Goal: Obtain resource: Download file/media

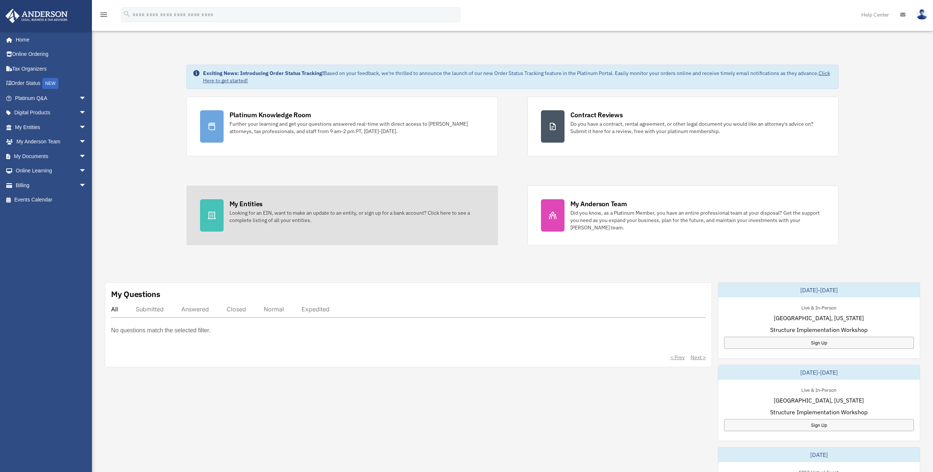
click at [274, 211] on div "Looking for an EIN, want to make an update to an entity, or sign up for a bank …" at bounding box center [356, 216] width 255 height 15
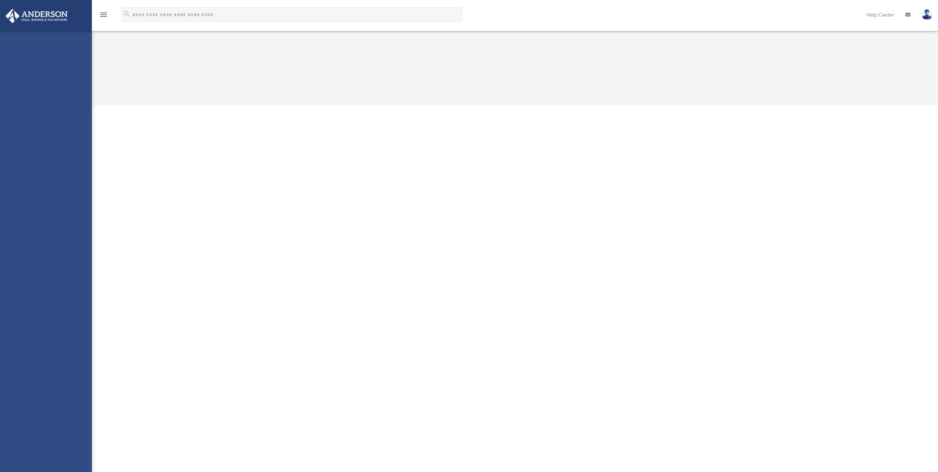
click at [263, 99] on div "Overview gary.castillo559@gmail.com Sign Out gary.castillo559@gmail.com Home On…" at bounding box center [469, 53] width 938 height 106
drag, startPoint x: 221, startPoint y: 153, endPoint x: 206, endPoint y: 142, distance: 18.2
click at [206, 106] on html "X Get a chance to win 6 months of Platinum for free just by filling out this su…" at bounding box center [469, 53] width 938 height 106
click at [56, 22] on img at bounding box center [36, 16] width 67 height 14
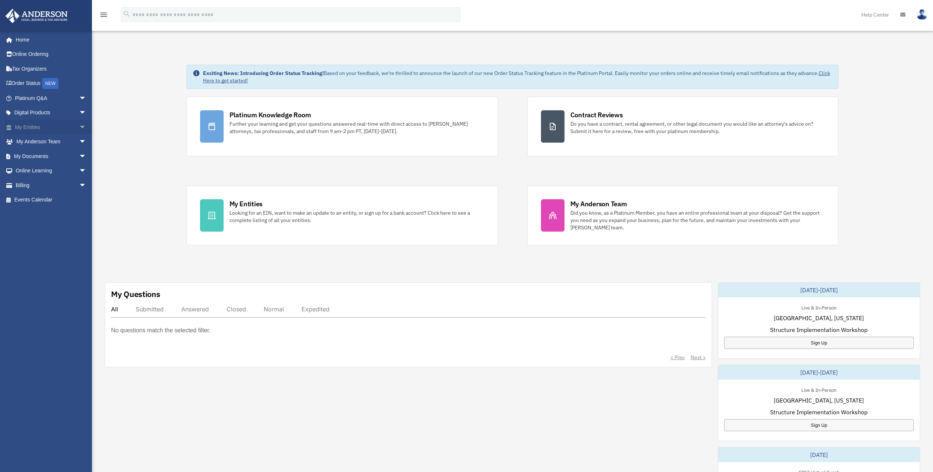
click at [79, 127] on span "arrow_drop_down" at bounding box center [86, 127] width 15 height 15
click at [54, 141] on link "Overview" at bounding box center [53, 142] width 87 height 15
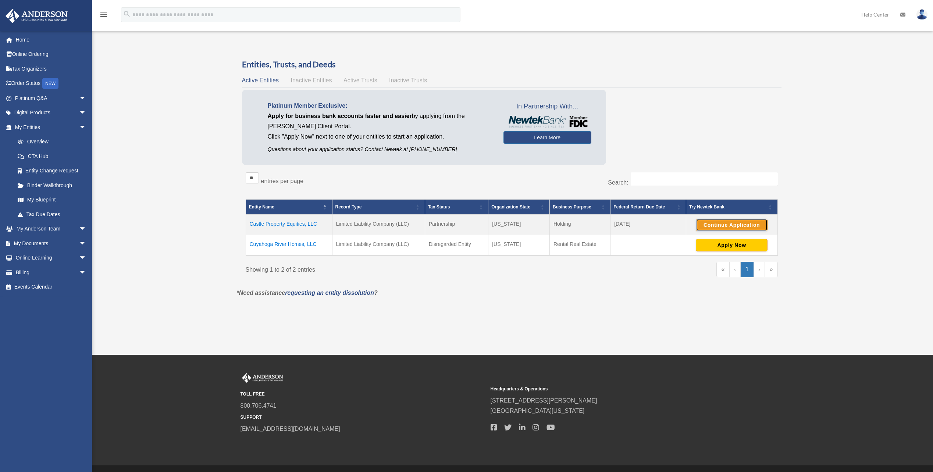
click at [721, 220] on button "Continue Application" at bounding box center [732, 225] width 72 height 13
click at [51, 186] on link "Binder Walkthrough" at bounding box center [53, 185] width 87 height 15
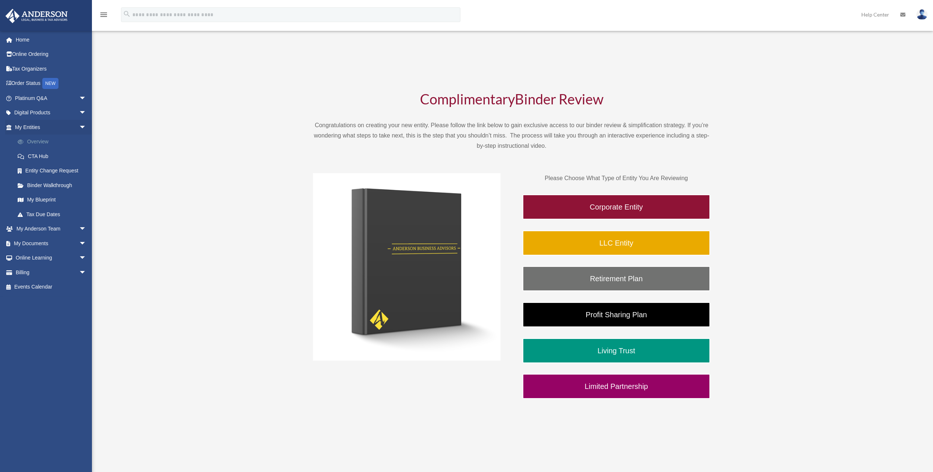
click at [45, 137] on link "Overview" at bounding box center [53, 142] width 87 height 15
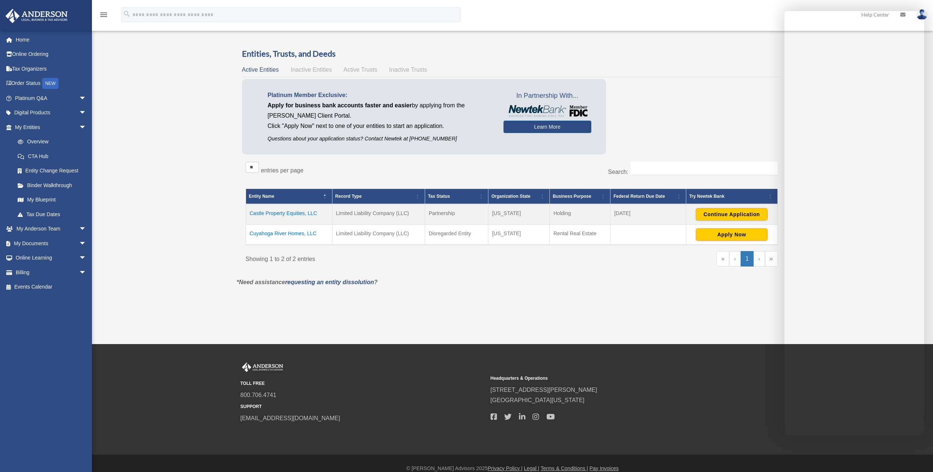
scroll to position [21, 0]
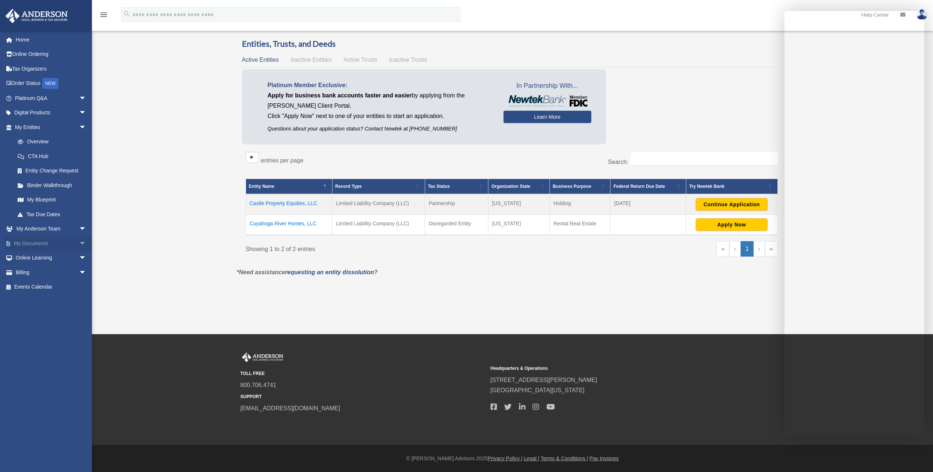
click at [79, 239] on span "arrow_drop_down" at bounding box center [86, 243] width 15 height 15
click at [41, 260] on link "Box" at bounding box center [53, 258] width 87 height 15
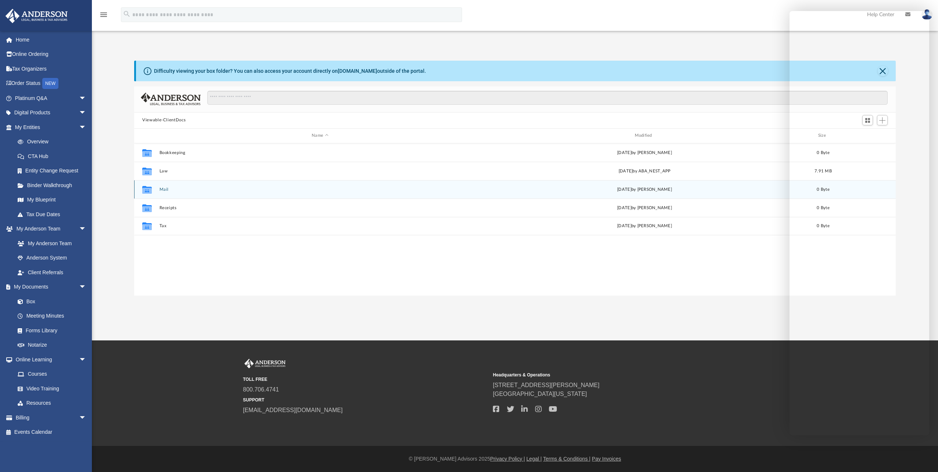
scroll to position [162, 756]
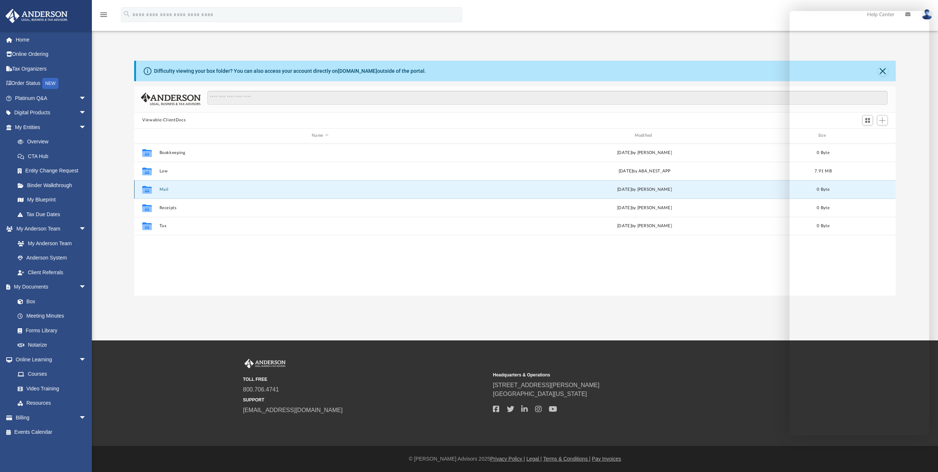
click at [169, 189] on button "Mail" at bounding box center [320, 189] width 321 height 5
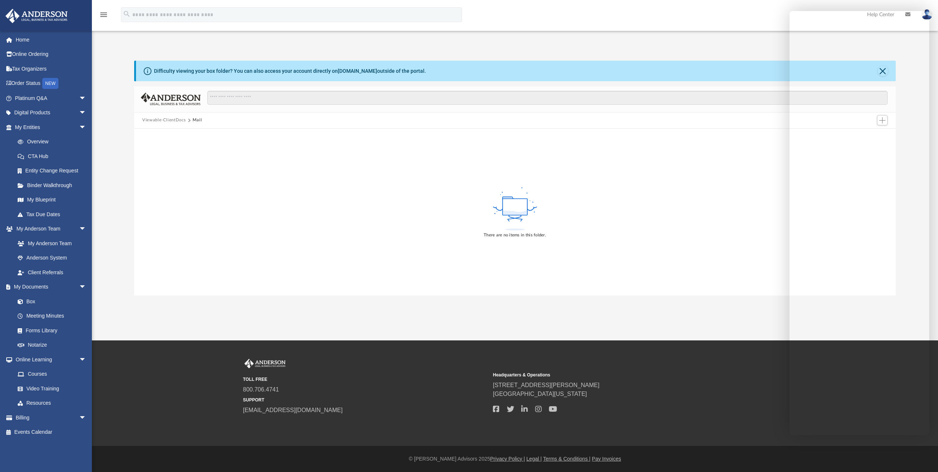
click at [178, 121] on button "Viewable-ClientDocs" at bounding box center [163, 120] width 43 height 7
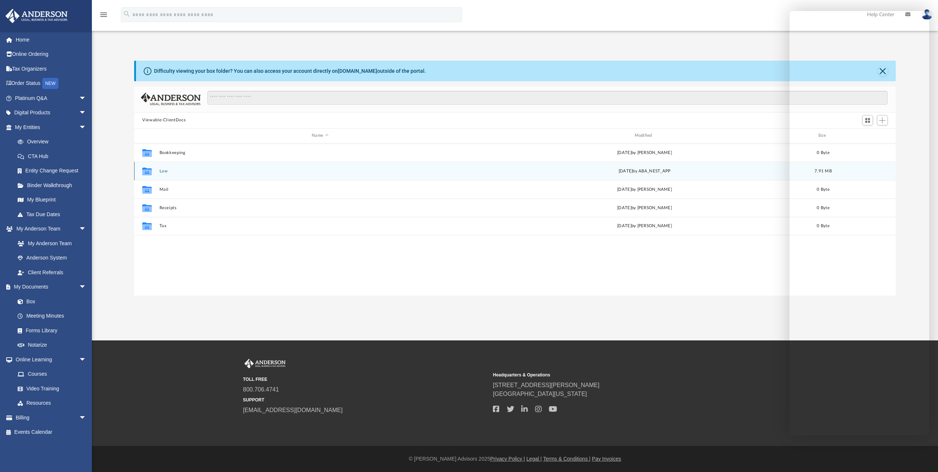
click at [171, 173] on button "Law" at bounding box center [320, 171] width 321 height 5
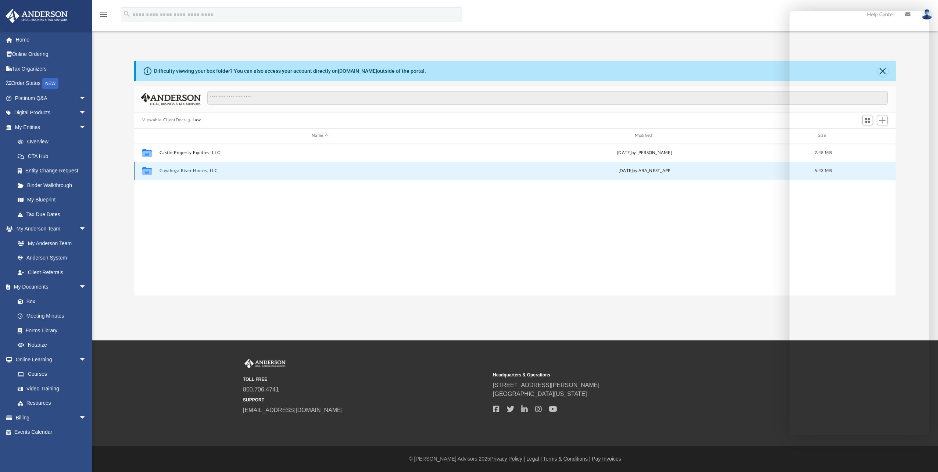
click at [180, 169] on button "Cuyahoga River Homes, LLC" at bounding box center [320, 170] width 321 height 5
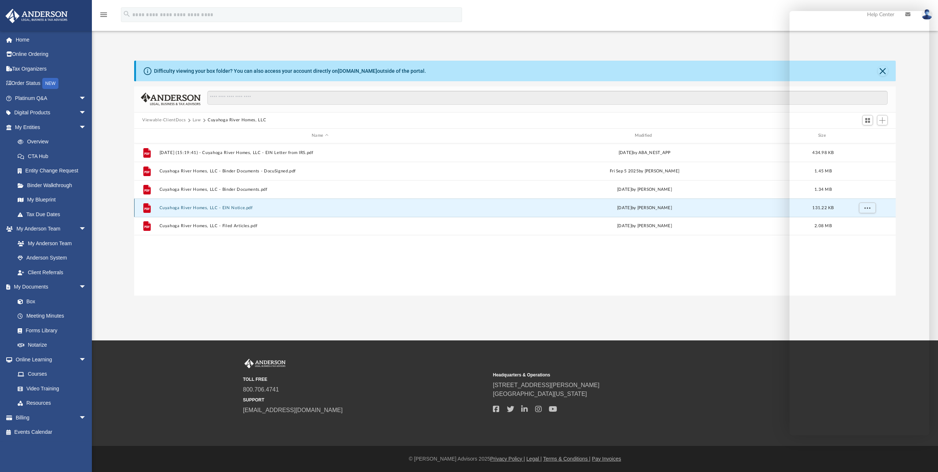
click at [218, 206] on button "Cuyahoga River Homes, LLC - EIN Notice.pdf" at bounding box center [320, 208] width 321 height 5
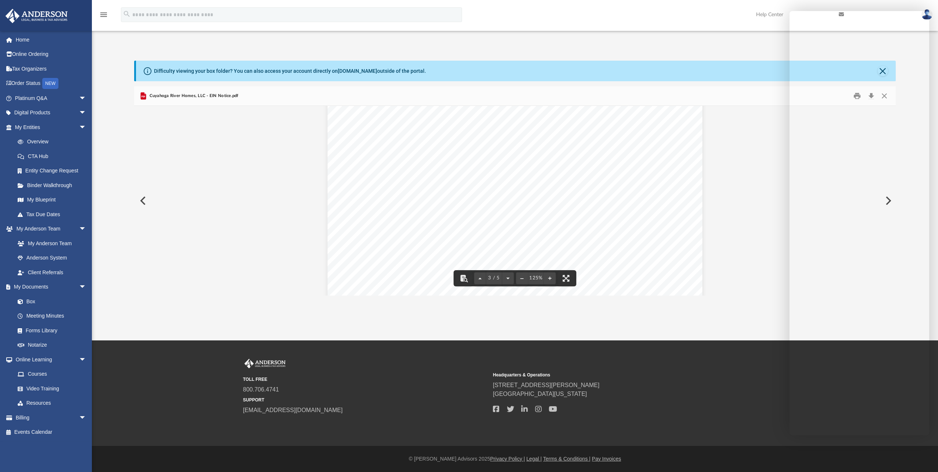
scroll to position [1140, 0]
click at [578, 42] on div "App gary.castillo559@gmail.com Sign Out gary.castillo559@gmail.com Home Online …" at bounding box center [469, 167] width 938 height 258
click at [34, 301] on link "Box" at bounding box center [53, 301] width 87 height 15
click at [42, 186] on link "Binder Walkthrough" at bounding box center [53, 185] width 87 height 15
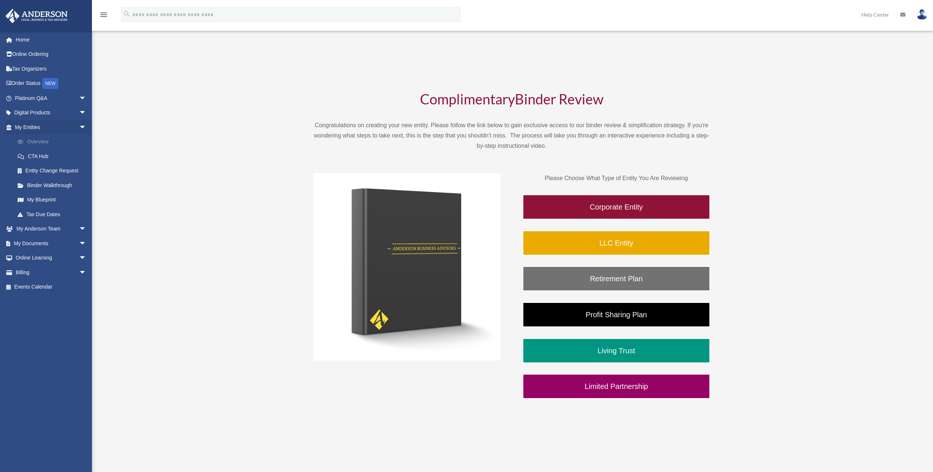
click at [38, 140] on link "Overview" at bounding box center [53, 142] width 87 height 15
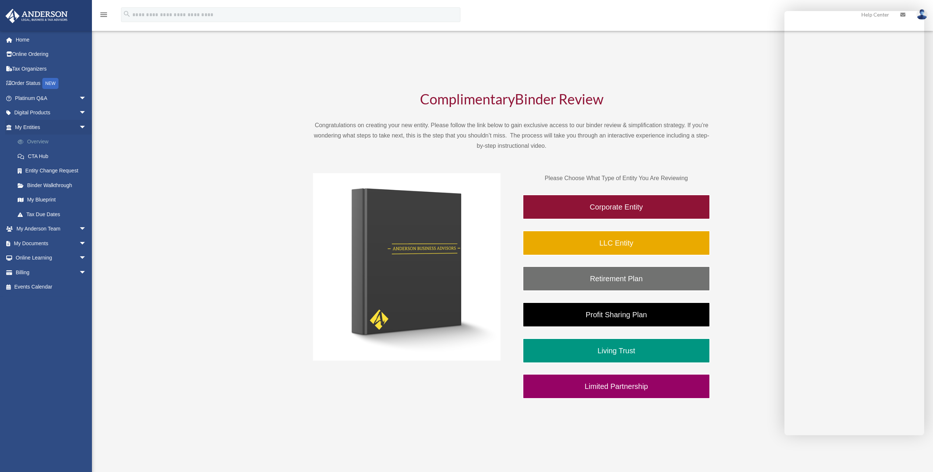
click at [38, 141] on link "Overview" at bounding box center [53, 142] width 87 height 15
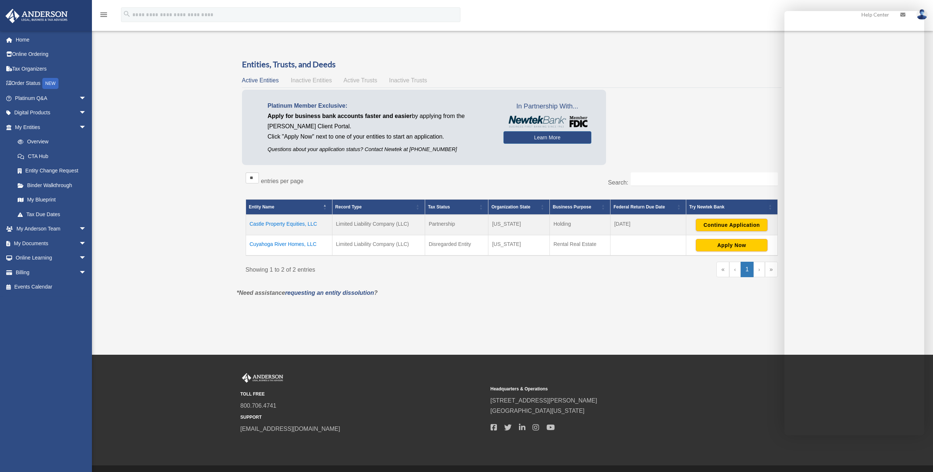
click at [295, 244] on td "Cuyahoga River Homes, LLC" at bounding box center [289, 245] width 86 height 21
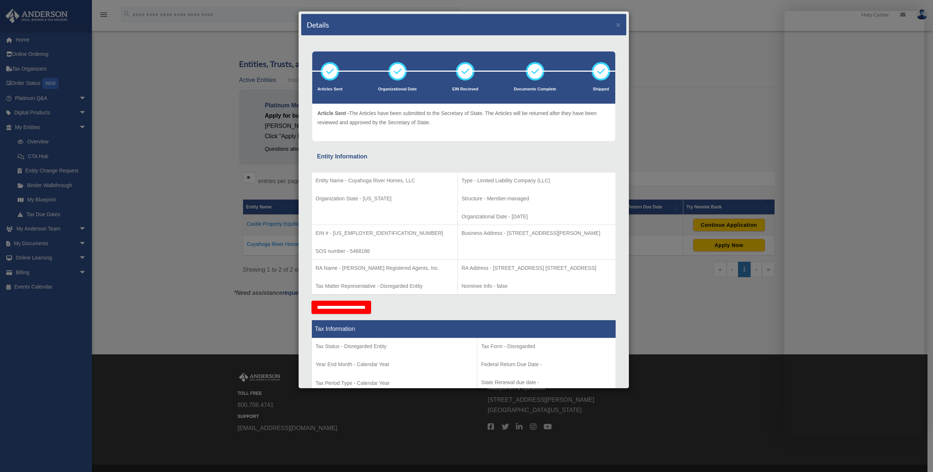
click at [213, 93] on div "Details × Articles Sent Organizational Date" at bounding box center [466, 236] width 933 height 472
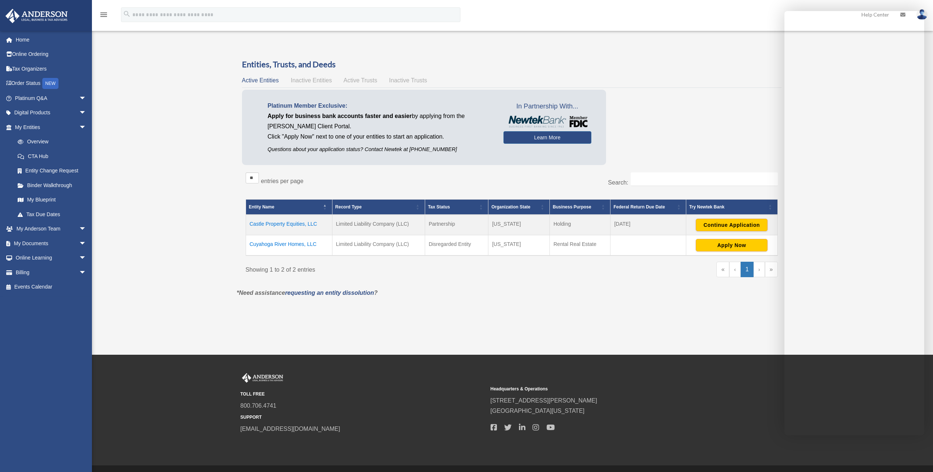
click at [283, 225] on td "Castle Property Equities, LLC" at bounding box center [289, 225] width 86 height 21
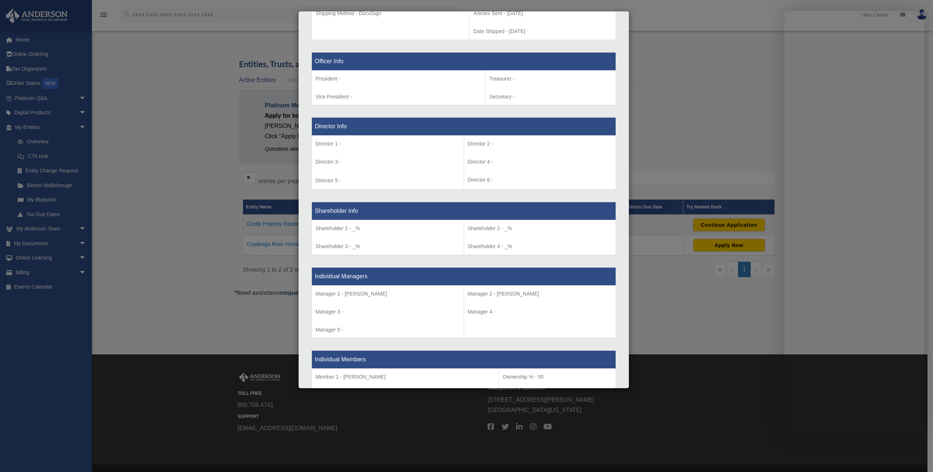
scroll to position [441, 0]
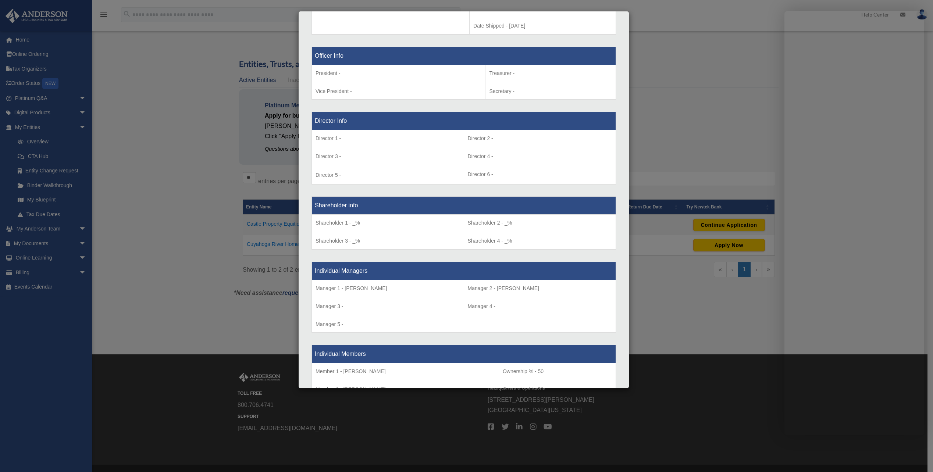
click at [227, 94] on div "Details × Articles Sent Organizational Date" at bounding box center [466, 236] width 933 height 472
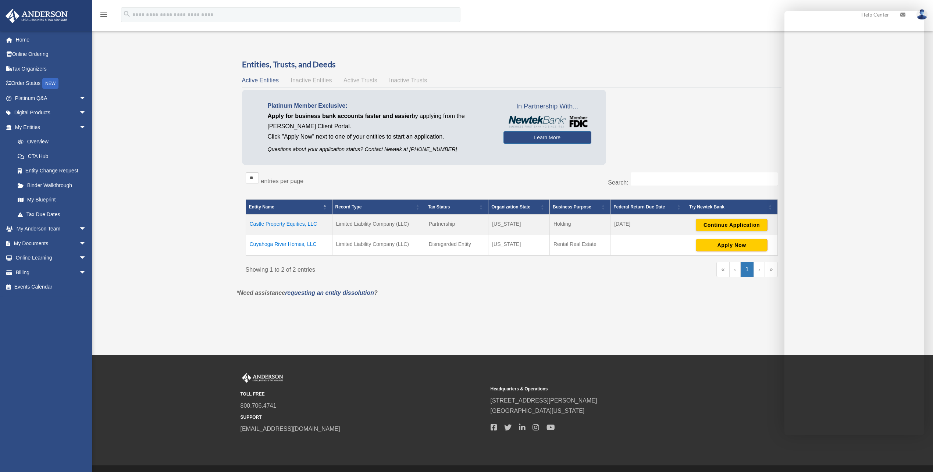
click at [270, 242] on td "Cuyahoga River Homes, LLC" at bounding box center [289, 245] width 86 height 21
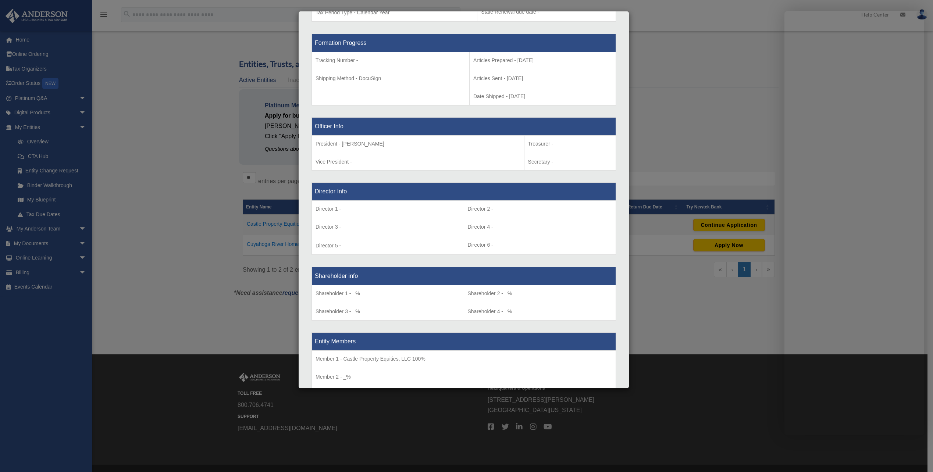
scroll to position [368, 0]
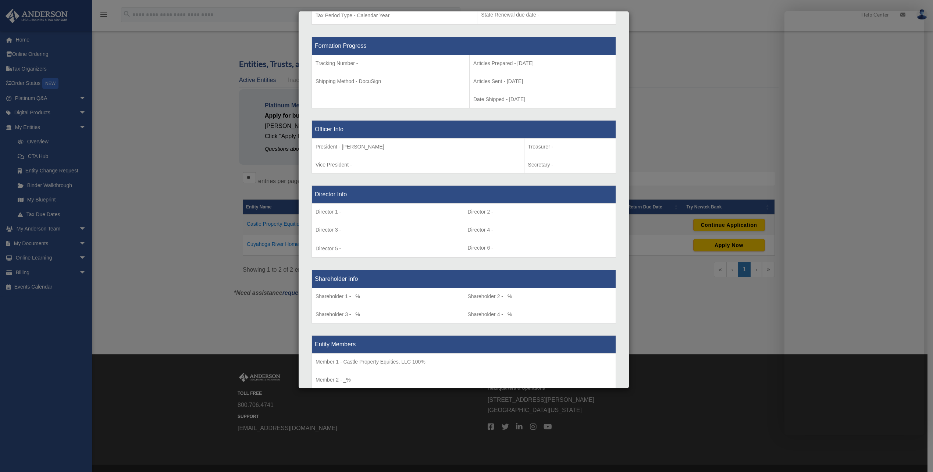
click at [182, 136] on div "Details × Articles Sent Organizational Date" at bounding box center [466, 236] width 933 height 472
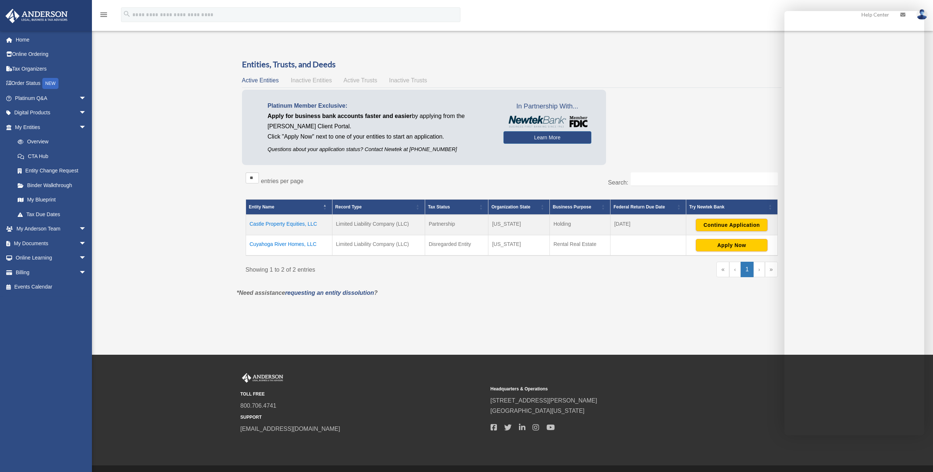
click at [304, 225] on td "Castle Property Equities, LLC" at bounding box center [289, 225] width 86 height 21
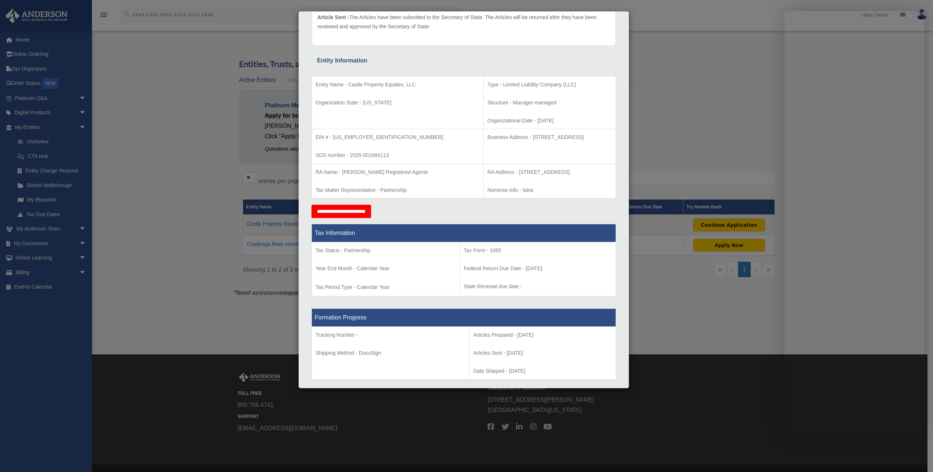
scroll to position [110, 0]
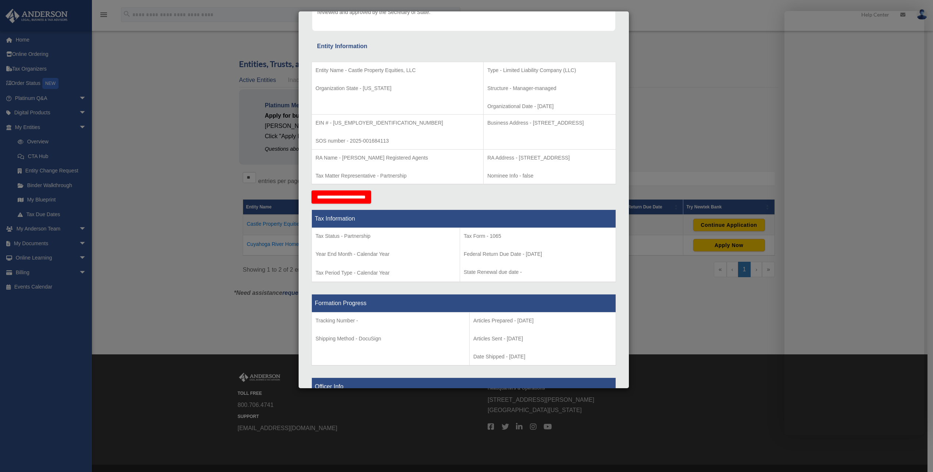
click at [209, 114] on div "Details × Articles Sent Organizational Date" at bounding box center [466, 236] width 933 height 472
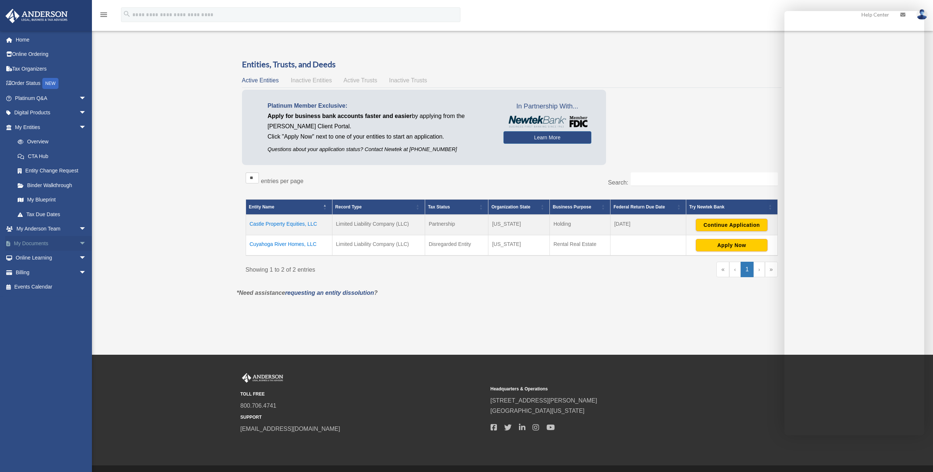
click at [79, 242] on span "arrow_drop_down" at bounding box center [86, 243] width 15 height 15
click at [39, 259] on link "Box" at bounding box center [53, 258] width 87 height 15
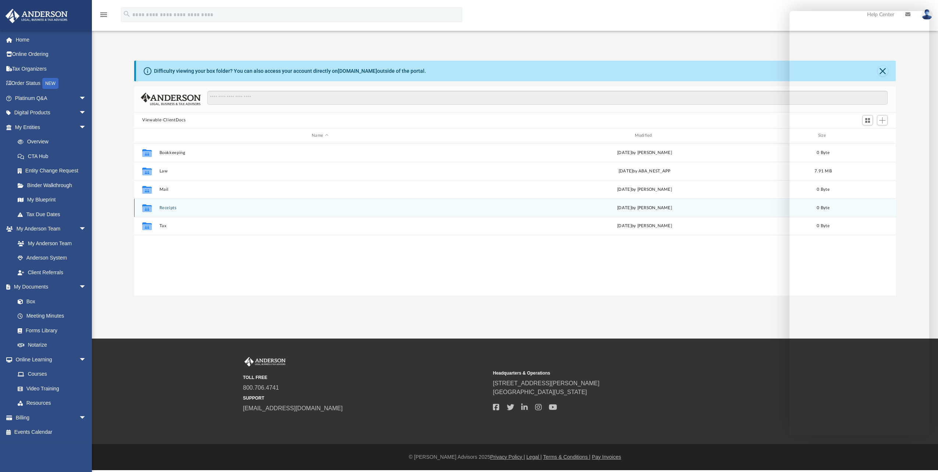
scroll to position [162, 756]
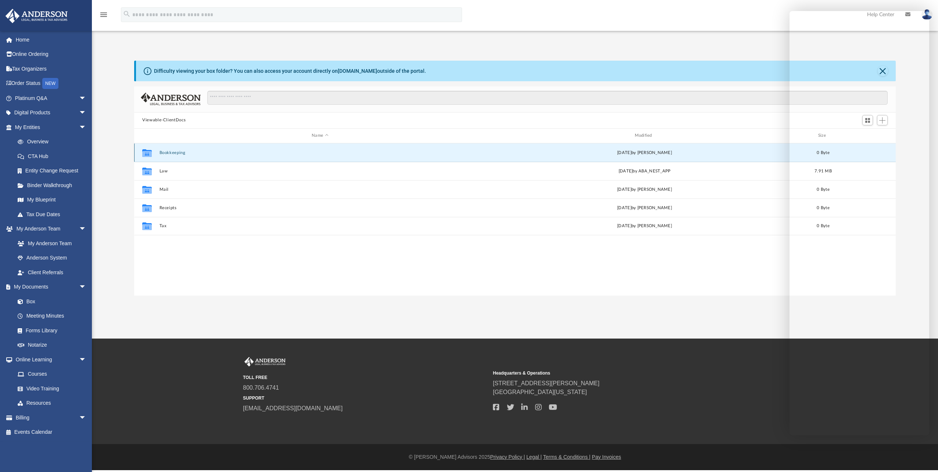
click at [174, 151] on button "Bookkeeping" at bounding box center [320, 152] width 321 height 5
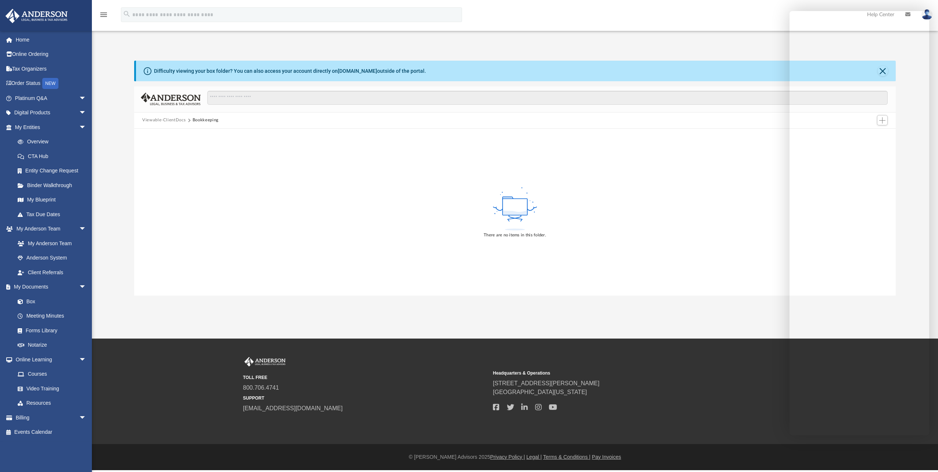
click at [168, 118] on button "Viewable-ClientDocs" at bounding box center [163, 120] width 43 height 7
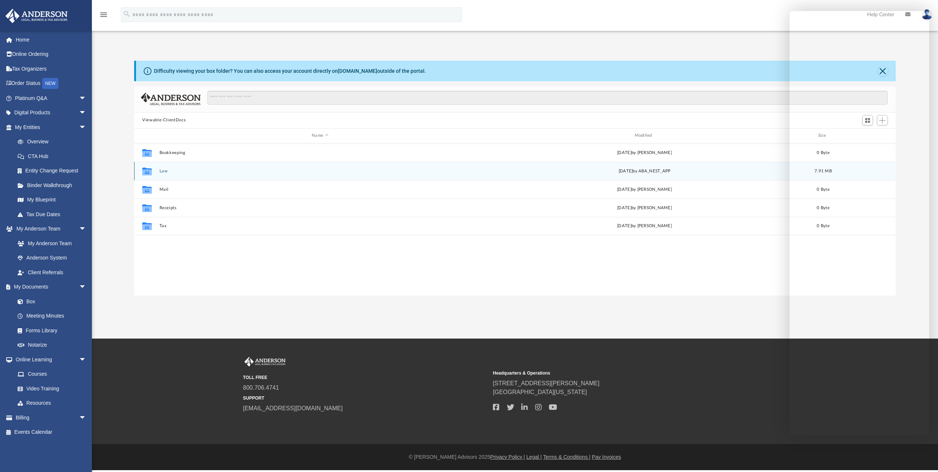
click at [164, 172] on button "Law" at bounding box center [320, 171] width 321 height 5
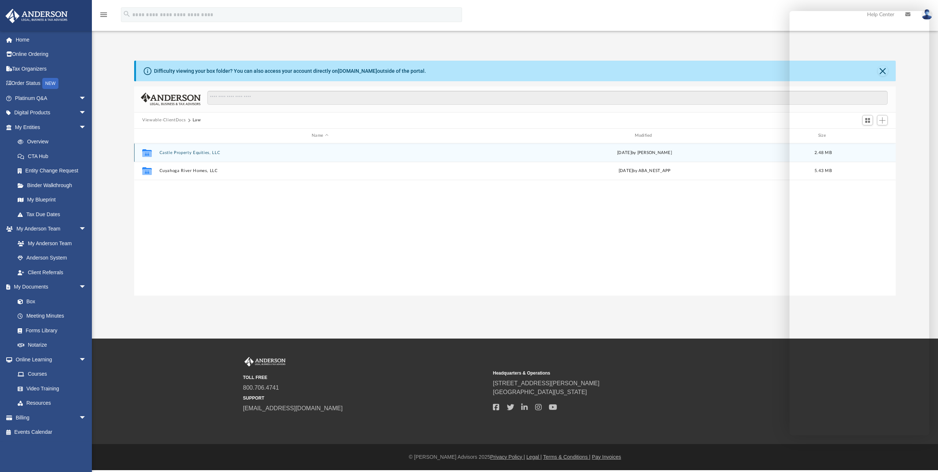
click at [173, 152] on button "Castle Property Equities, LLC" at bounding box center [320, 152] width 321 height 5
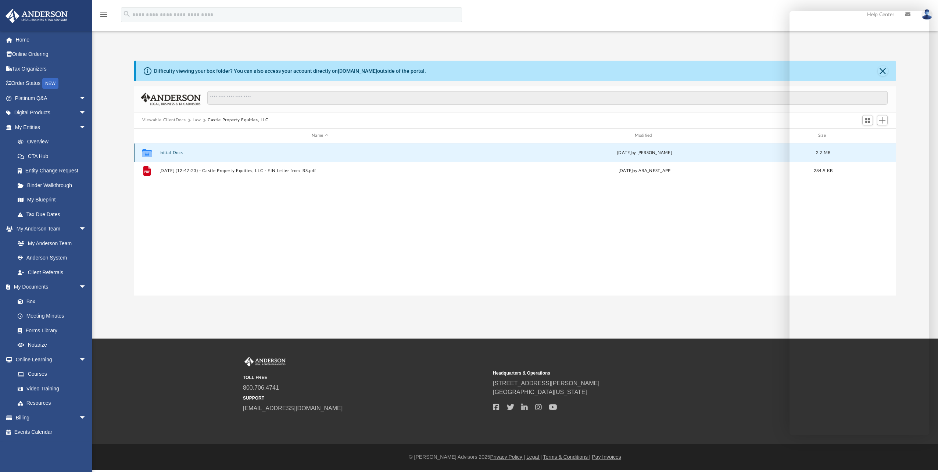
click at [179, 153] on button "Initial Docs" at bounding box center [320, 152] width 321 height 5
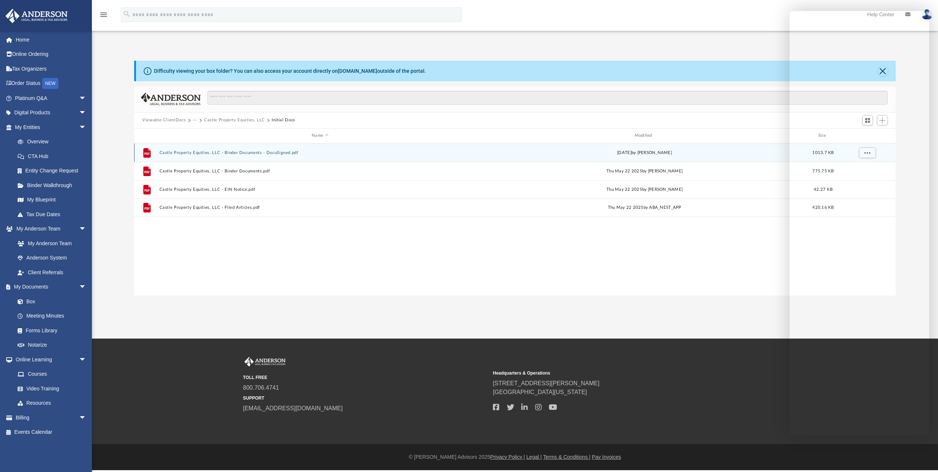
click at [209, 151] on button "Castle Property Equities, LLC - Binder Documents - DocuSigned.pdf" at bounding box center [320, 152] width 321 height 5
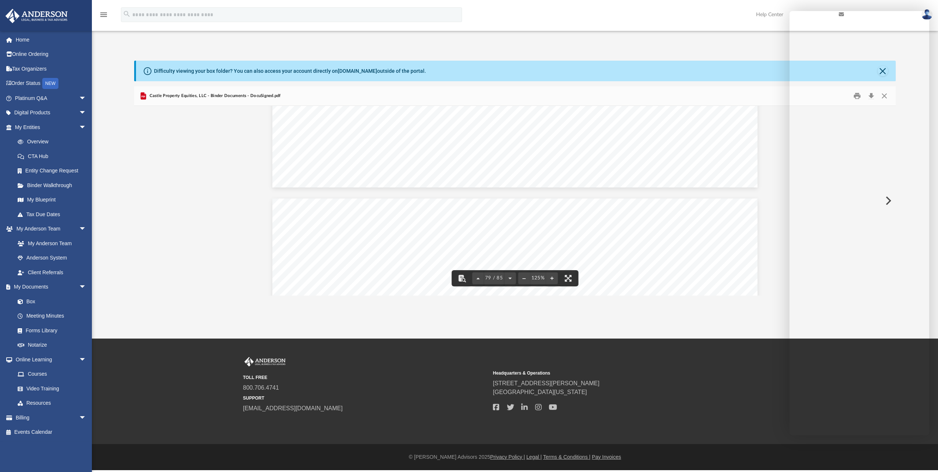
scroll to position [38331, 0]
click at [478, 280] on button "File preview" at bounding box center [478, 278] width 12 height 16
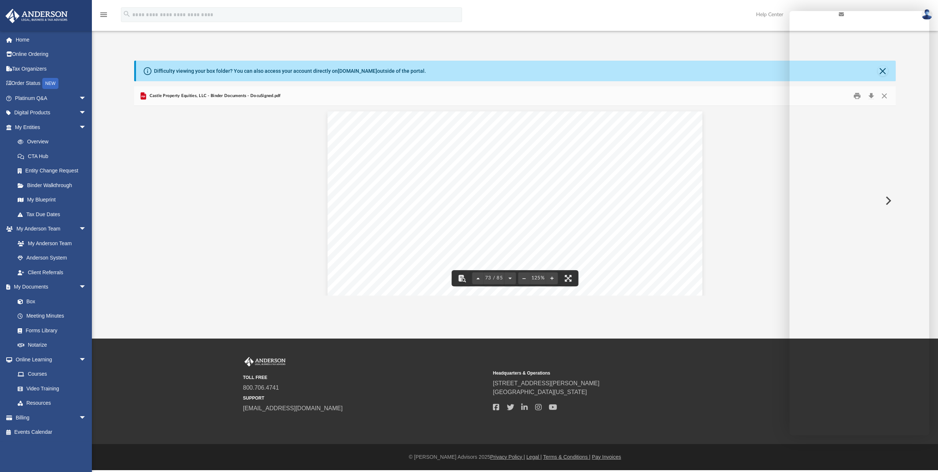
click at [478, 280] on button "File preview" at bounding box center [478, 278] width 12 height 16
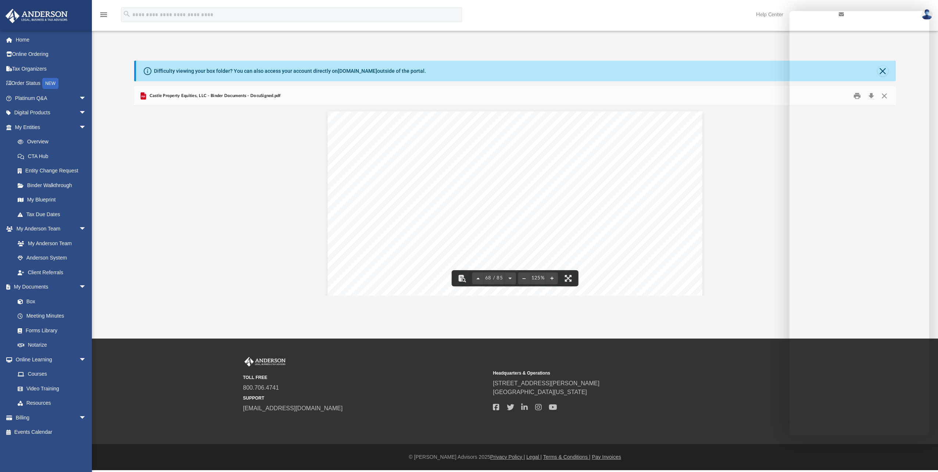
click at [478, 280] on button "File preview" at bounding box center [478, 278] width 12 height 16
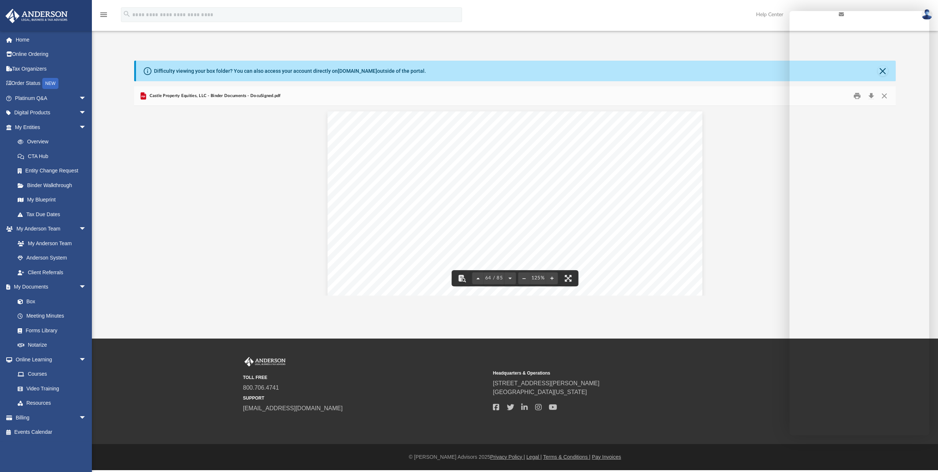
scroll to position [30775, 0]
click at [374, 256] on div "Operating Agreement of Castle Property Equities, LLC Page 50 of 51 any sale, ex…" at bounding box center [515, 353] width 375 height 485
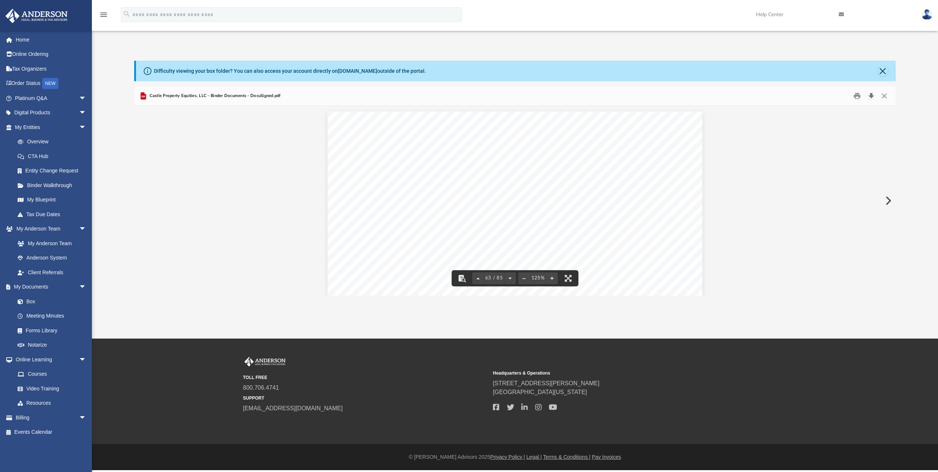
click at [871, 95] on button "Download" at bounding box center [871, 95] width 13 height 11
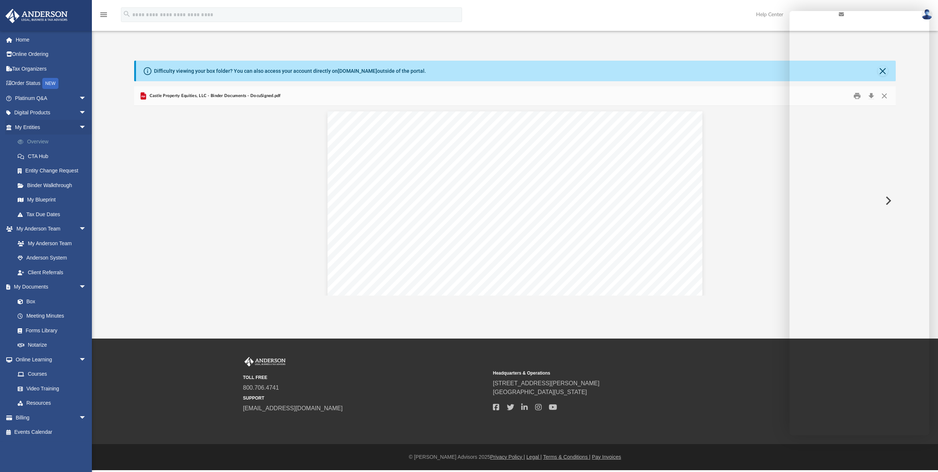
click at [44, 140] on link "Overview" at bounding box center [53, 142] width 87 height 15
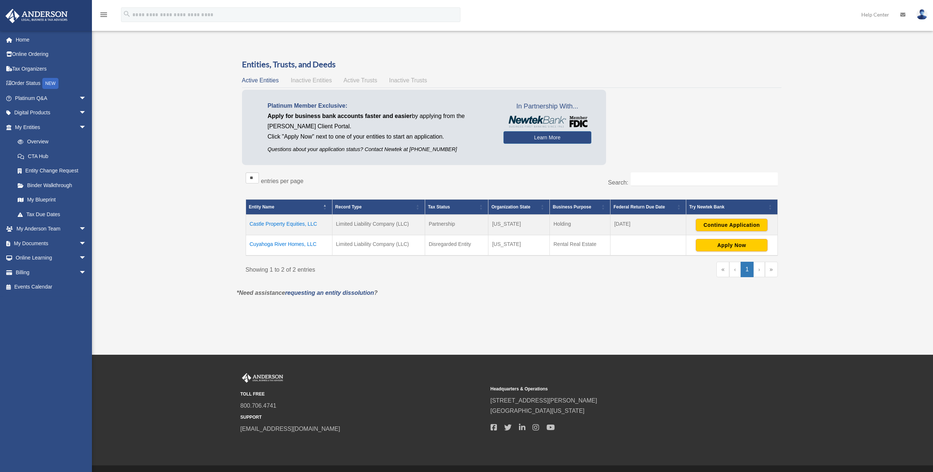
click at [282, 224] on td "Castle Property Equities, LLC" at bounding box center [289, 225] width 86 height 21
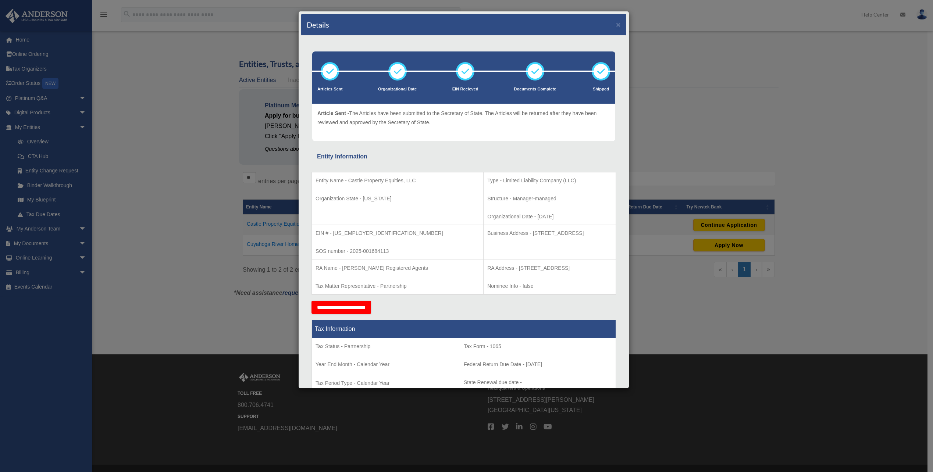
click at [192, 216] on div "Details × Articles Sent Organizational Date" at bounding box center [466, 236] width 933 height 472
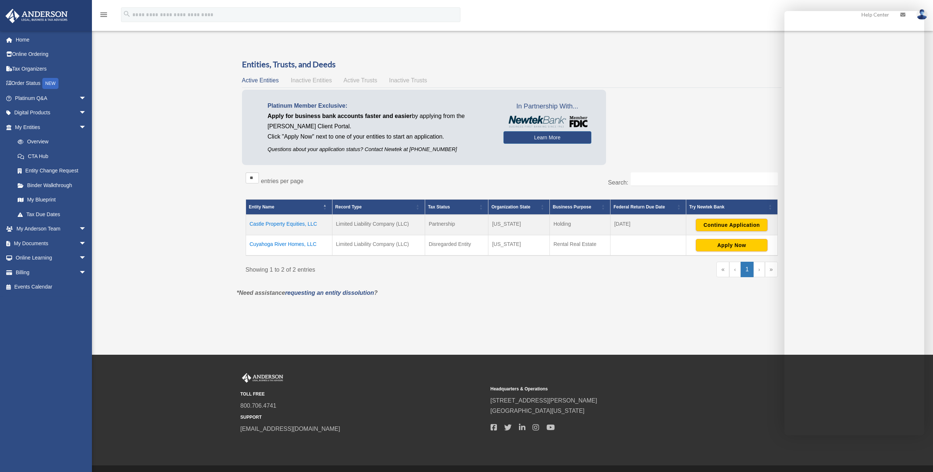
click at [701, 81] on div "Active Entities Inactive Entities Active Trusts Inactive Trusts" at bounding box center [511, 80] width 539 height 10
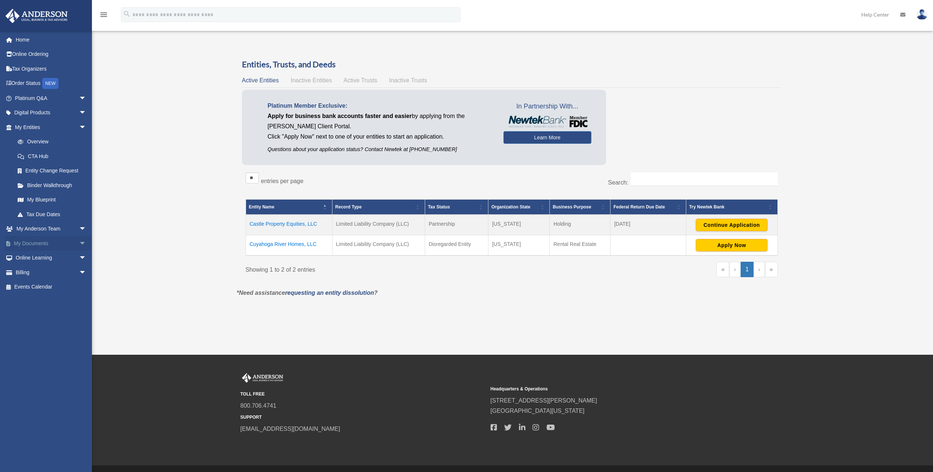
click at [61, 244] on link "My Documents arrow_drop_down" at bounding box center [51, 243] width 92 height 15
click at [79, 245] on span "arrow_drop_down" at bounding box center [86, 243] width 15 height 15
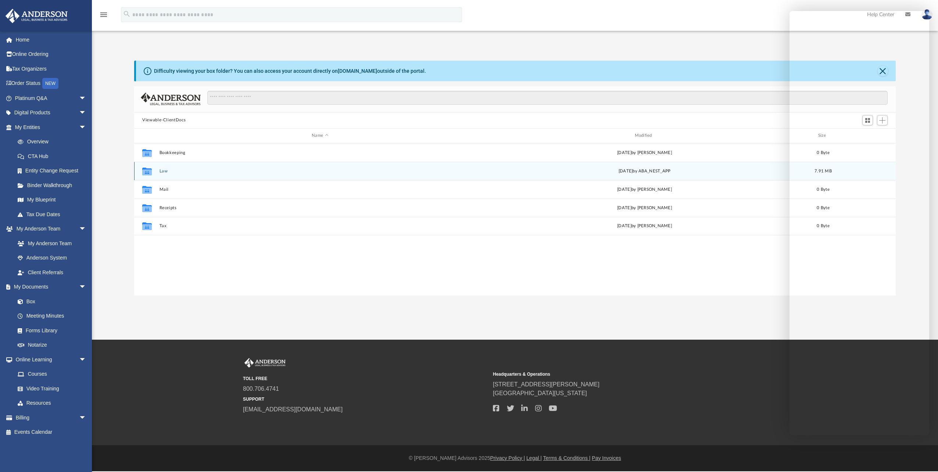
scroll to position [162, 756]
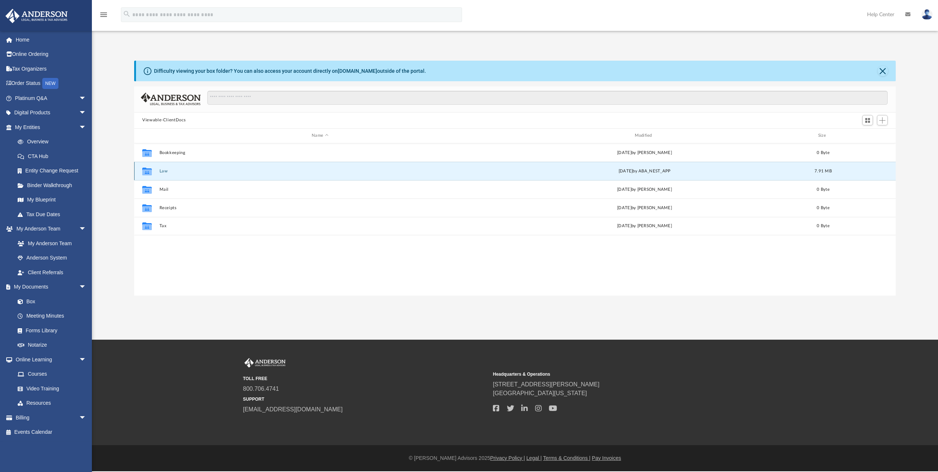
click at [165, 173] on button "Law" at bounding box center [320, 171] width 321 height 5
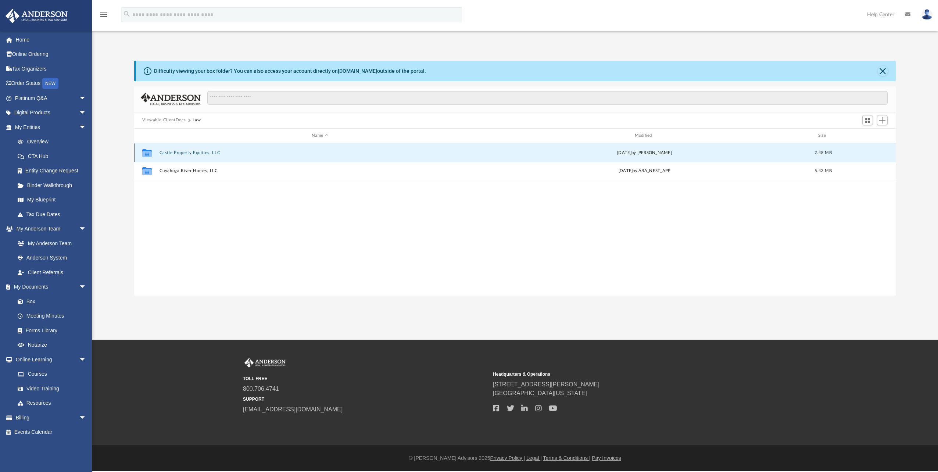
click at [185, 152] on button "Castle Property Equities, LLC" at bounding box center [320, 152] width 321 height 5
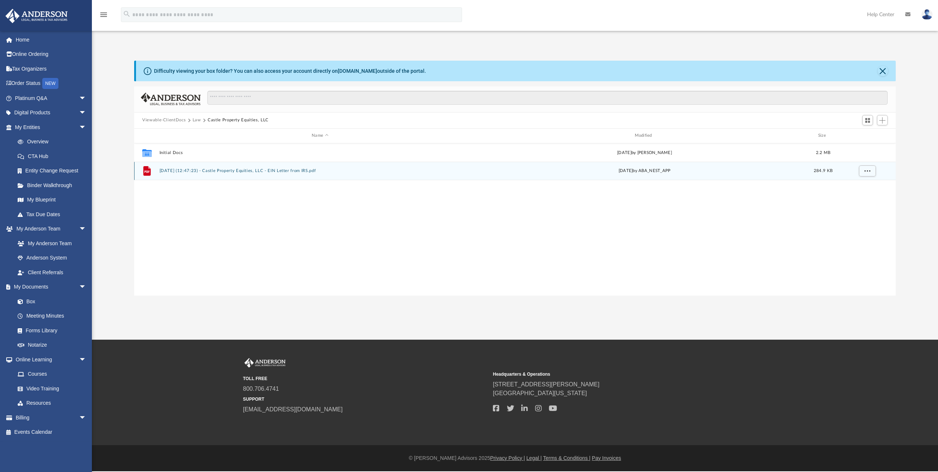
click at [184, 172] on button "[DATE] (12:47:23) - Castle Property Equities, LLC - EIN Letter from IRS.pdf" at bounding box center [320, 170] width 321 height 5
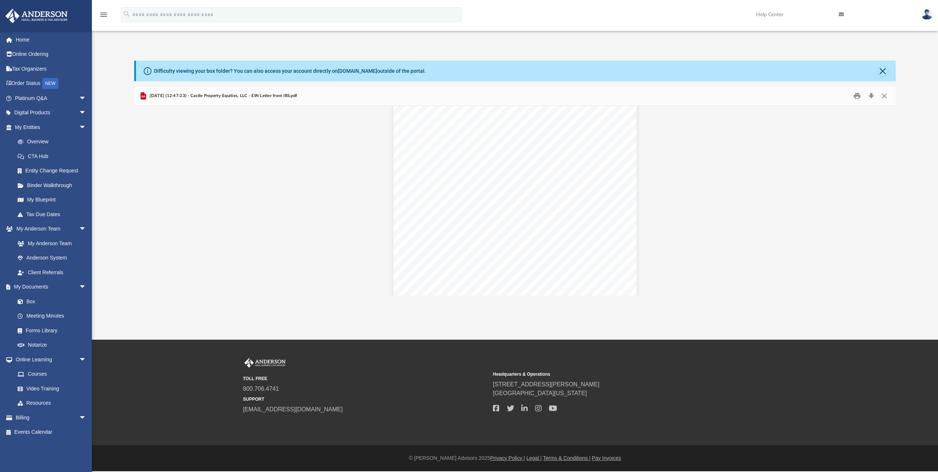
scroll to position [37, 0]
click at [46, 127] on link "My Entities arrow_drop_down" at bounding box center [51, 127] width 92 height 15
click at [41, 139] on link "Overview" at bounding box center [53, 142] width 87 height 15
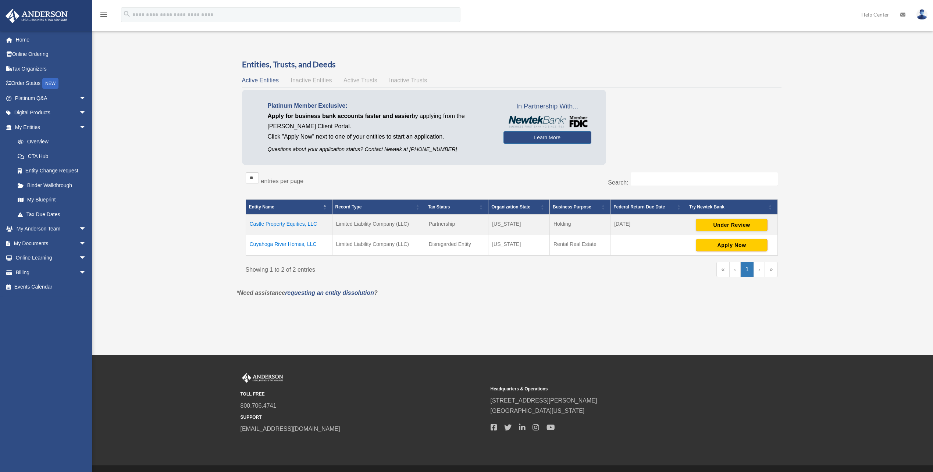
click at [294, 242] on td "Cuyahoga River Homes, LLC" at bounding box center [289, 245] width 86 height 21
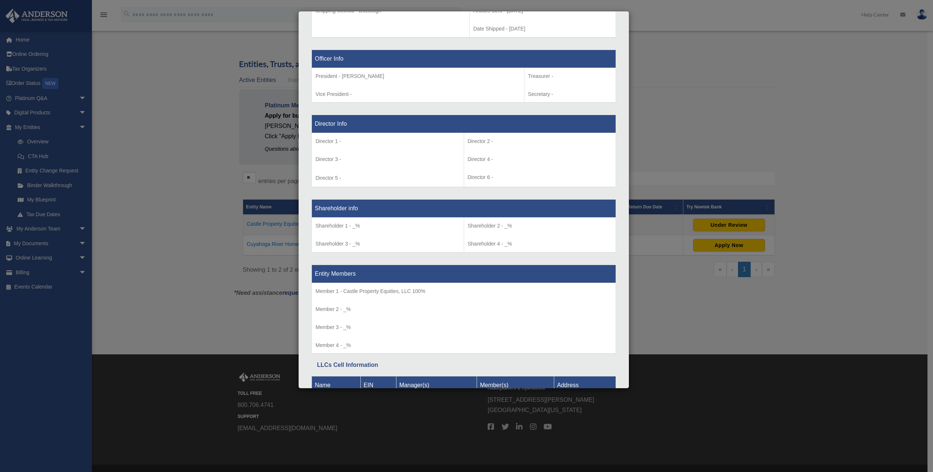
scroll to position [441, 0]
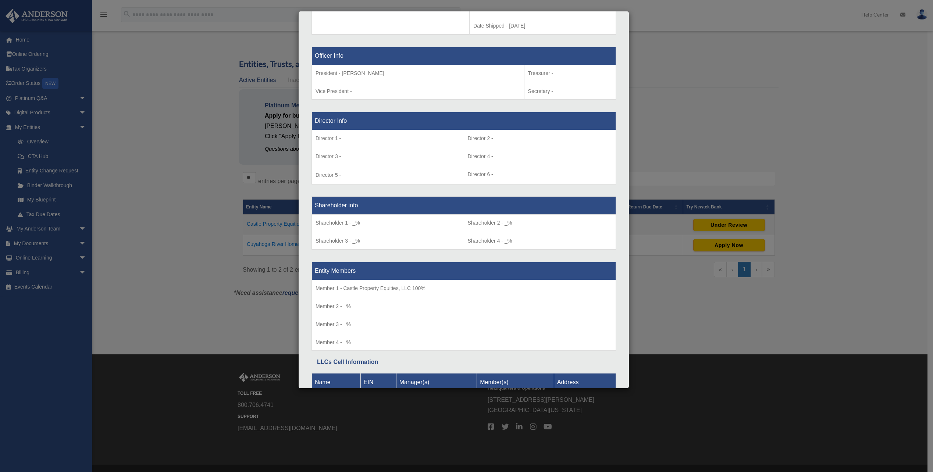
click at [137, 160] on div "Details × Articles Sent Organizational Date" at bounding box center [466, 236] width 933 height 472
